Goal: Task Accomplishment & Management: Manage account settings

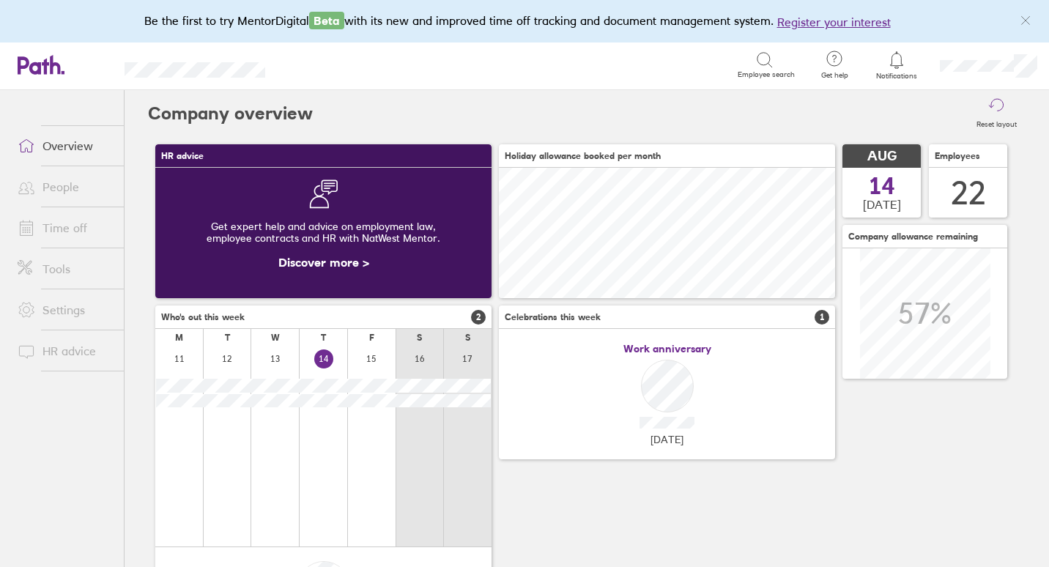
click at [87, 150] on link "Overview" at bounding box center [65, 145] width 118 height 29
click at [1029, 13] on div at bounding box center [1025, 20] width 23 height 23
click at [1023, 21] on icon "link" at bounding box center [1026, 21] width 12 height 12
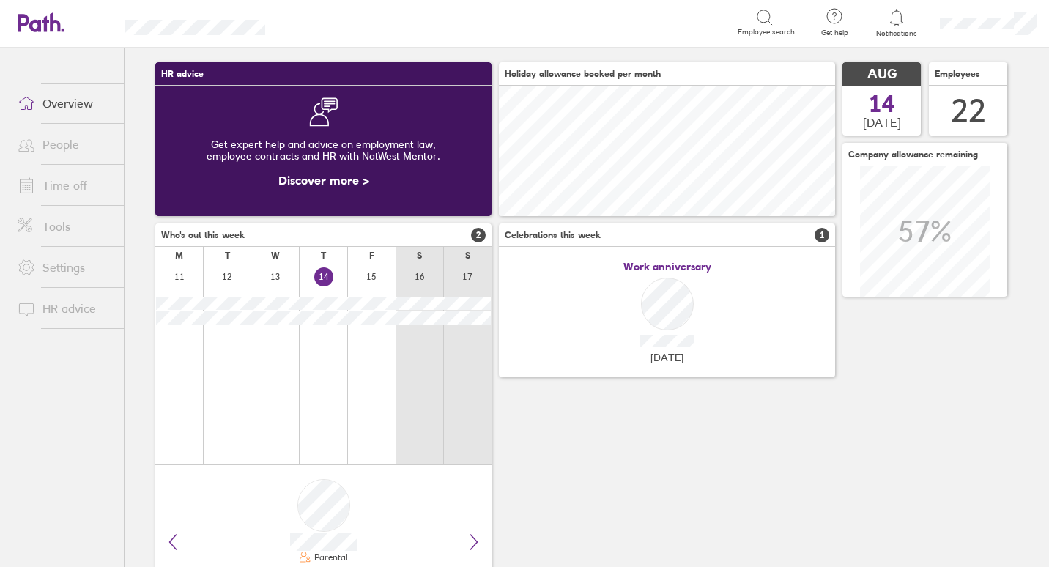
scroll to position [122, 0]
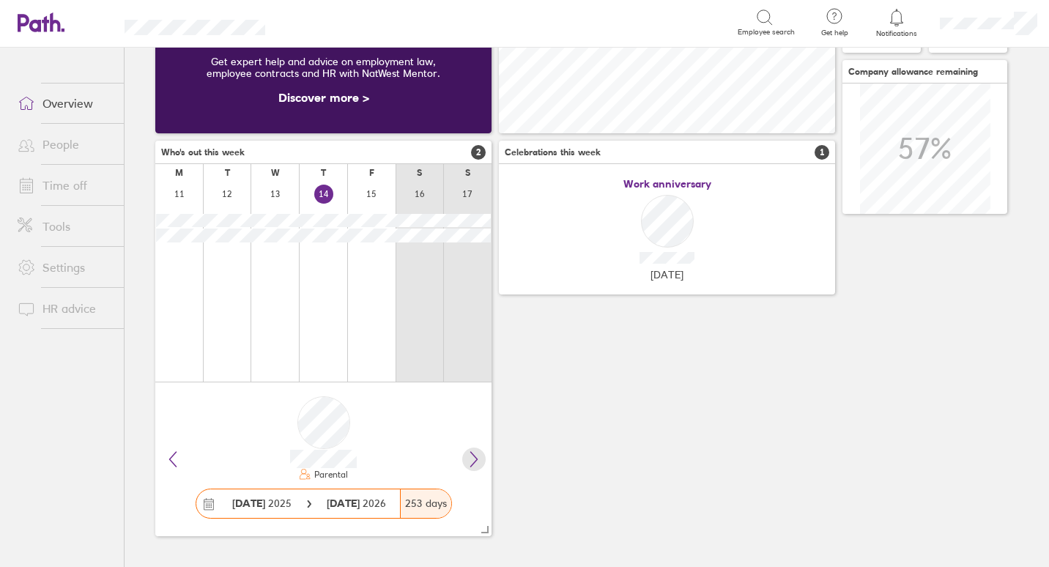
click at [464, 456] on button at bounding box center [473, 459] width 23 height 23
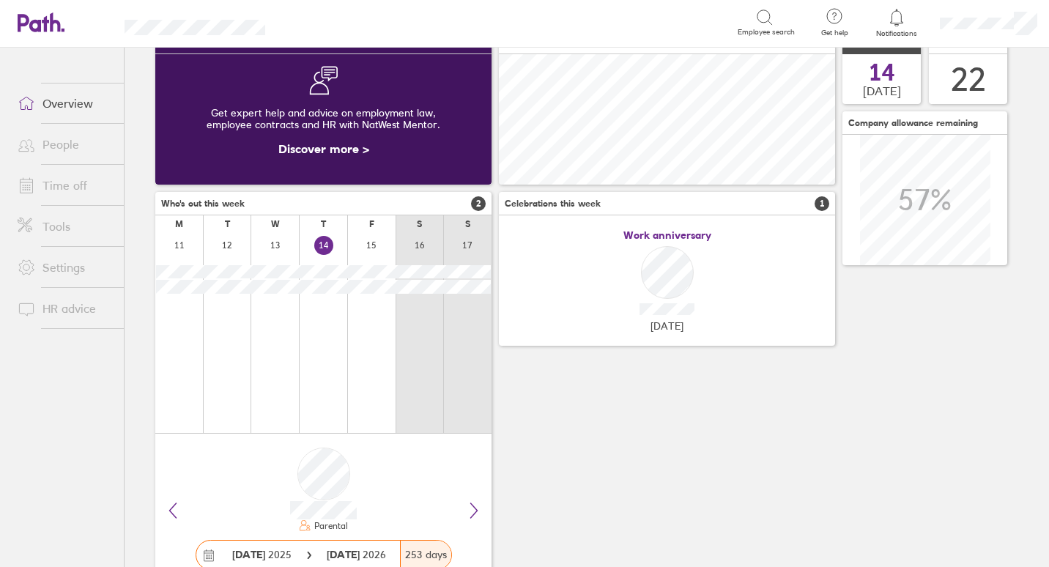
scroll to position [0, 0]
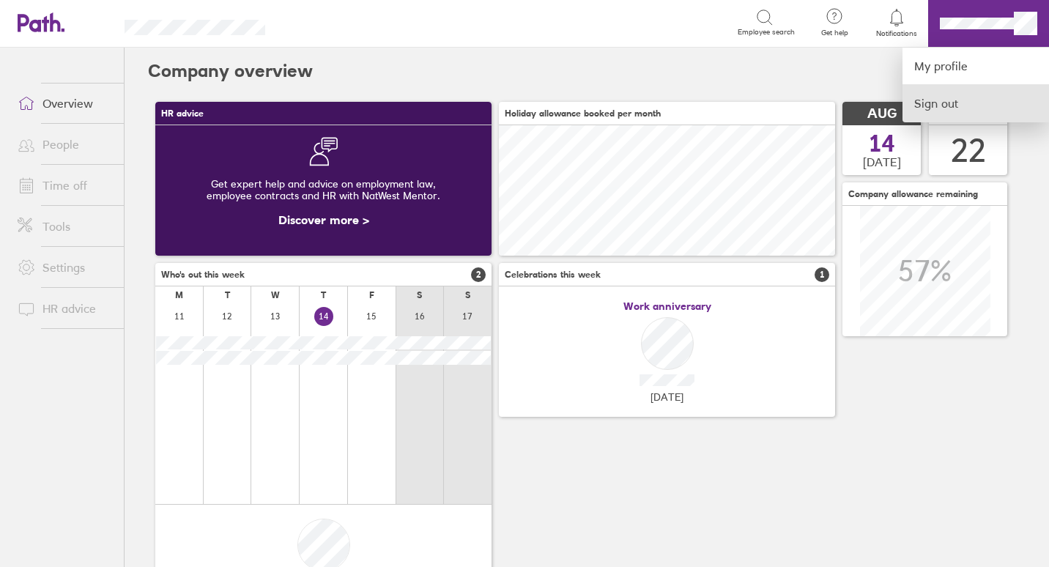
click at [953, 97] on link "Sign out" at bounding box center [975, 103] width 146 height 37
